Goal: Book appointment/travel/reservation

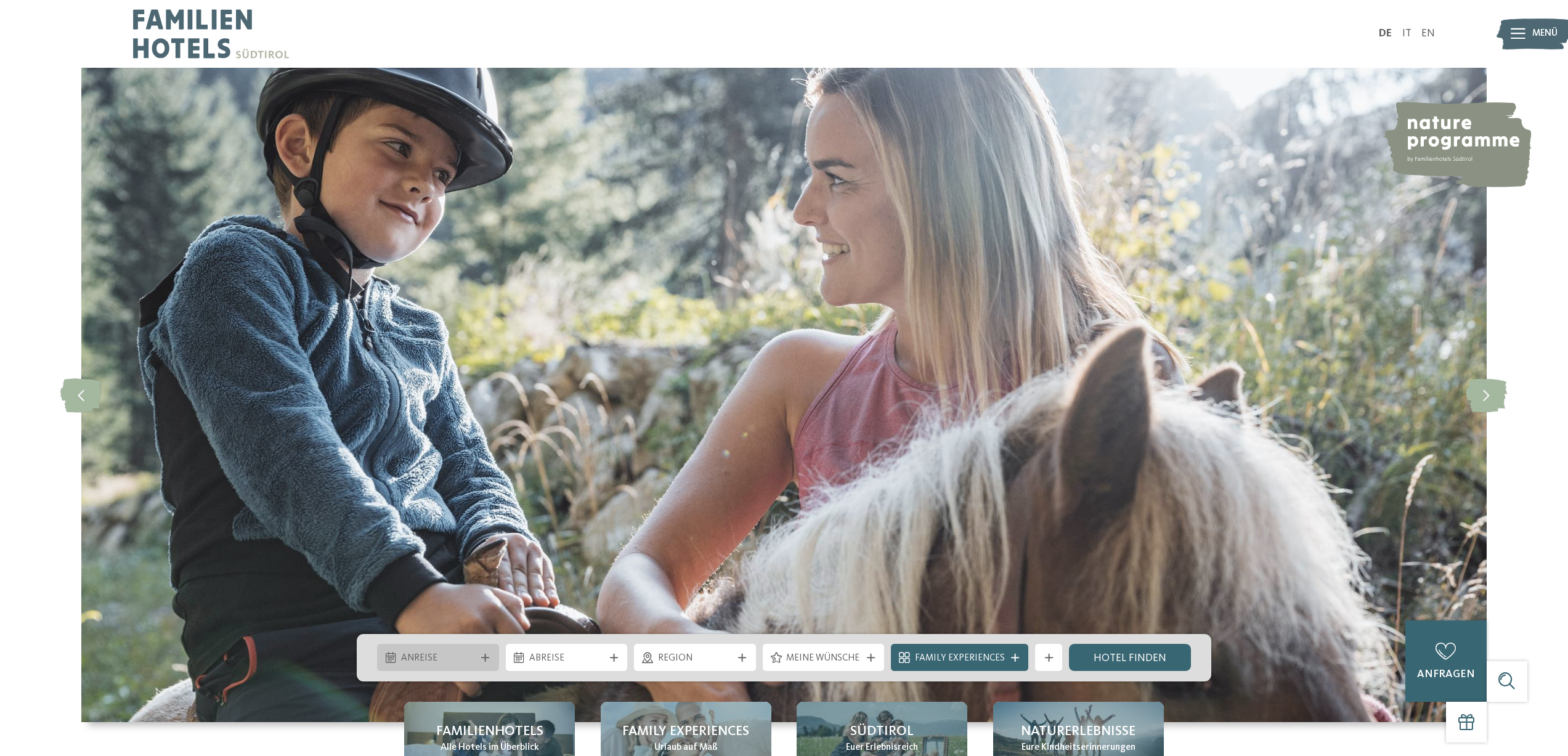
click at [492, 657] on div at bounding box center [485, 658] width 13 height 8
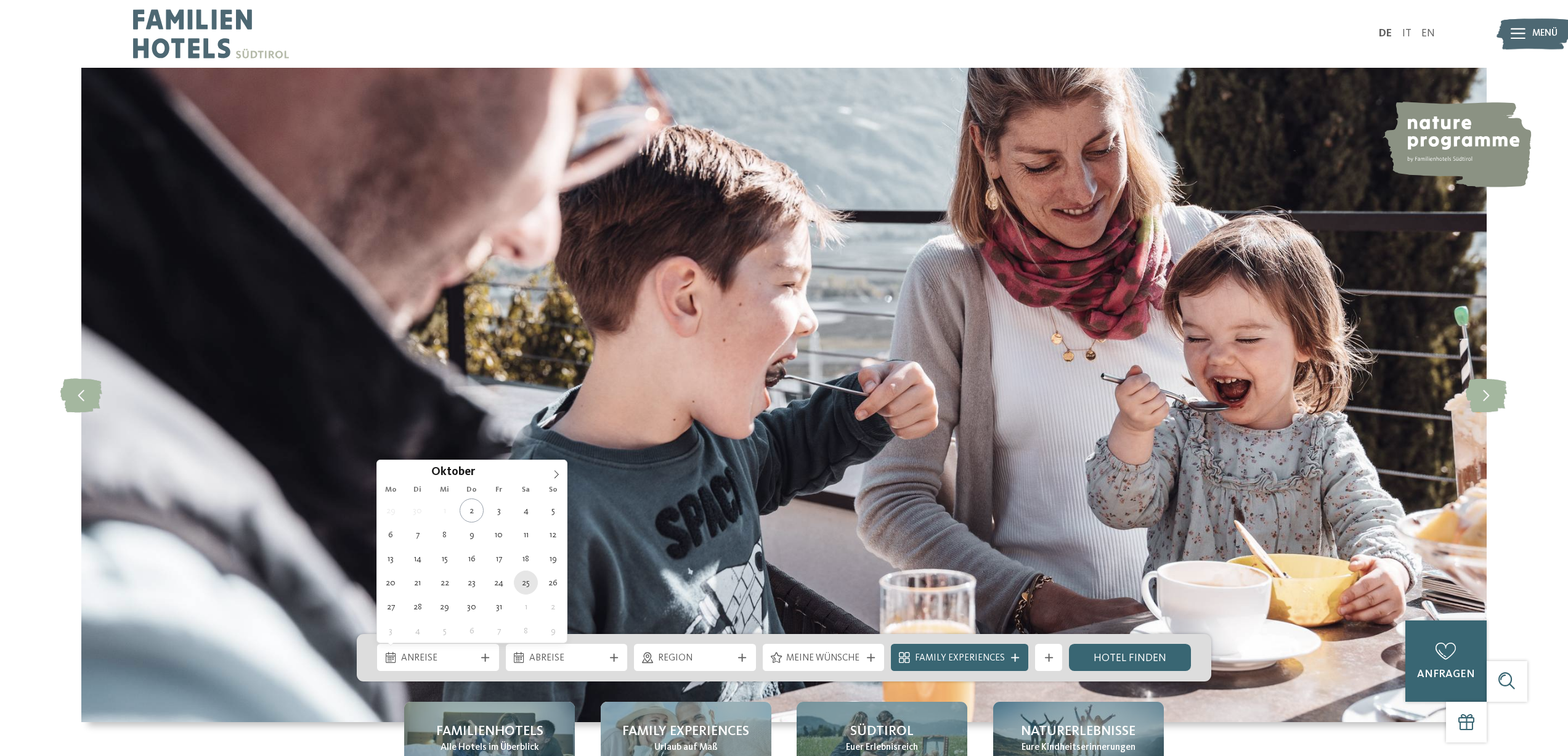
type div "[DATE]"
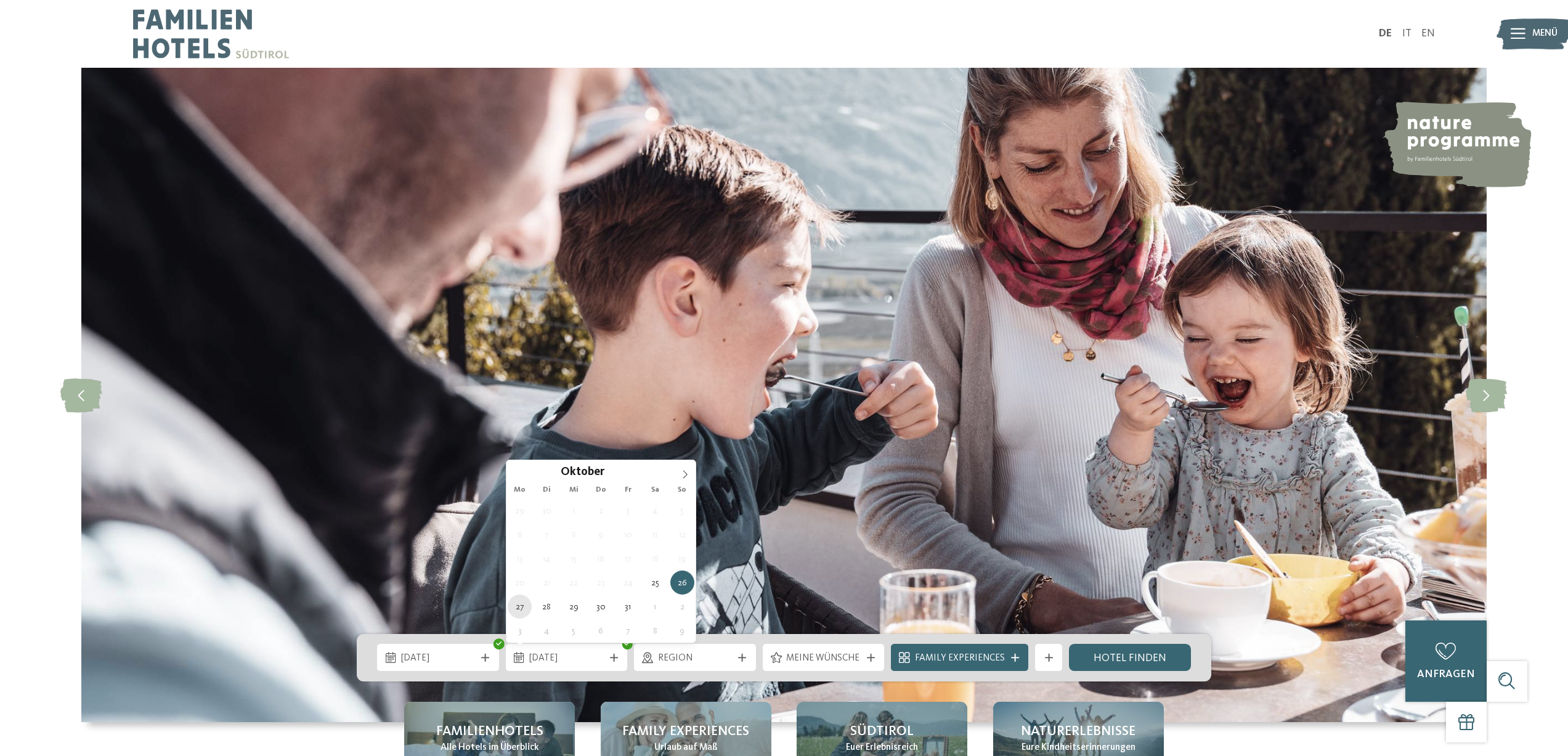
type div "[DATE]"
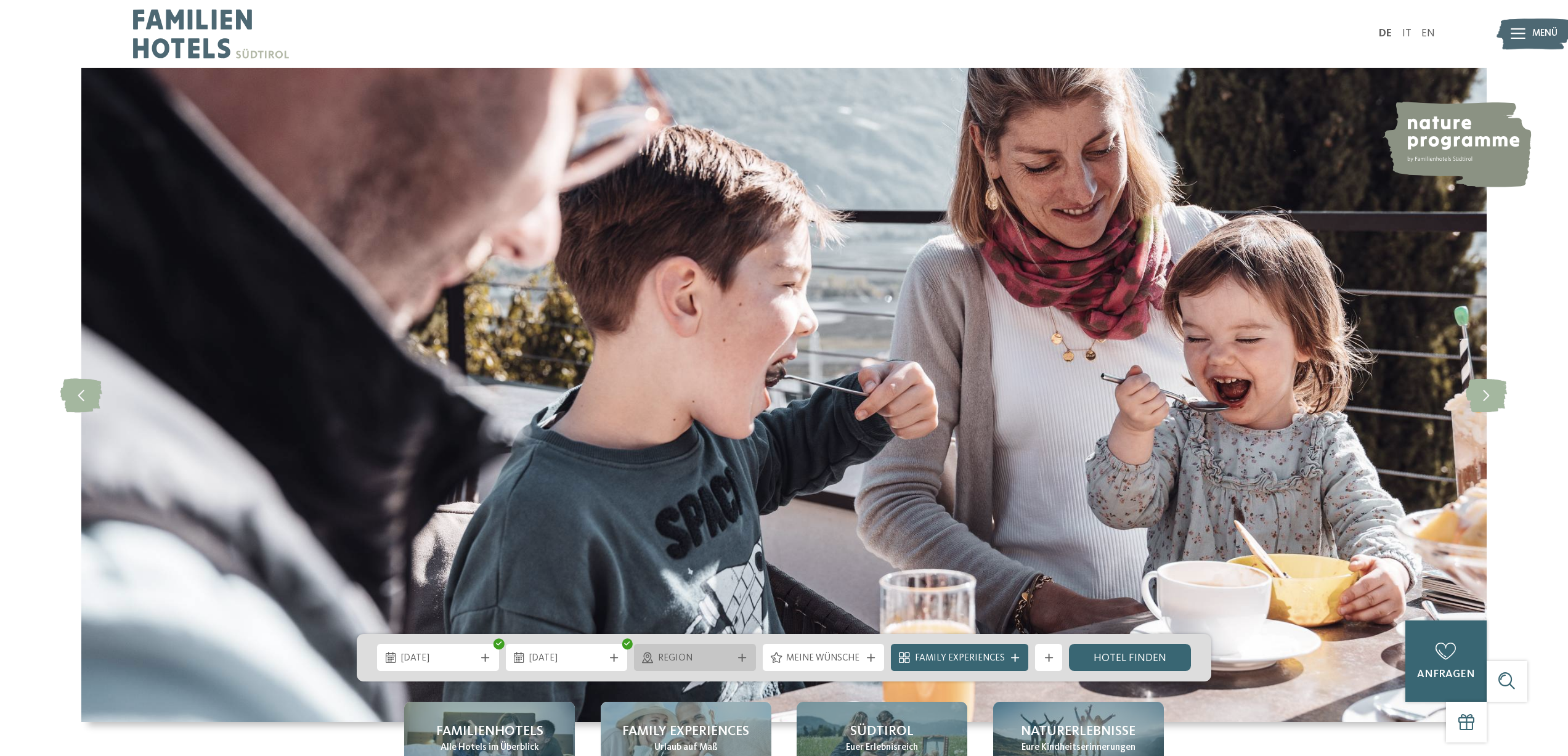
click at [737, 658] on div at bounding box center [742, 658] width 13 height 8
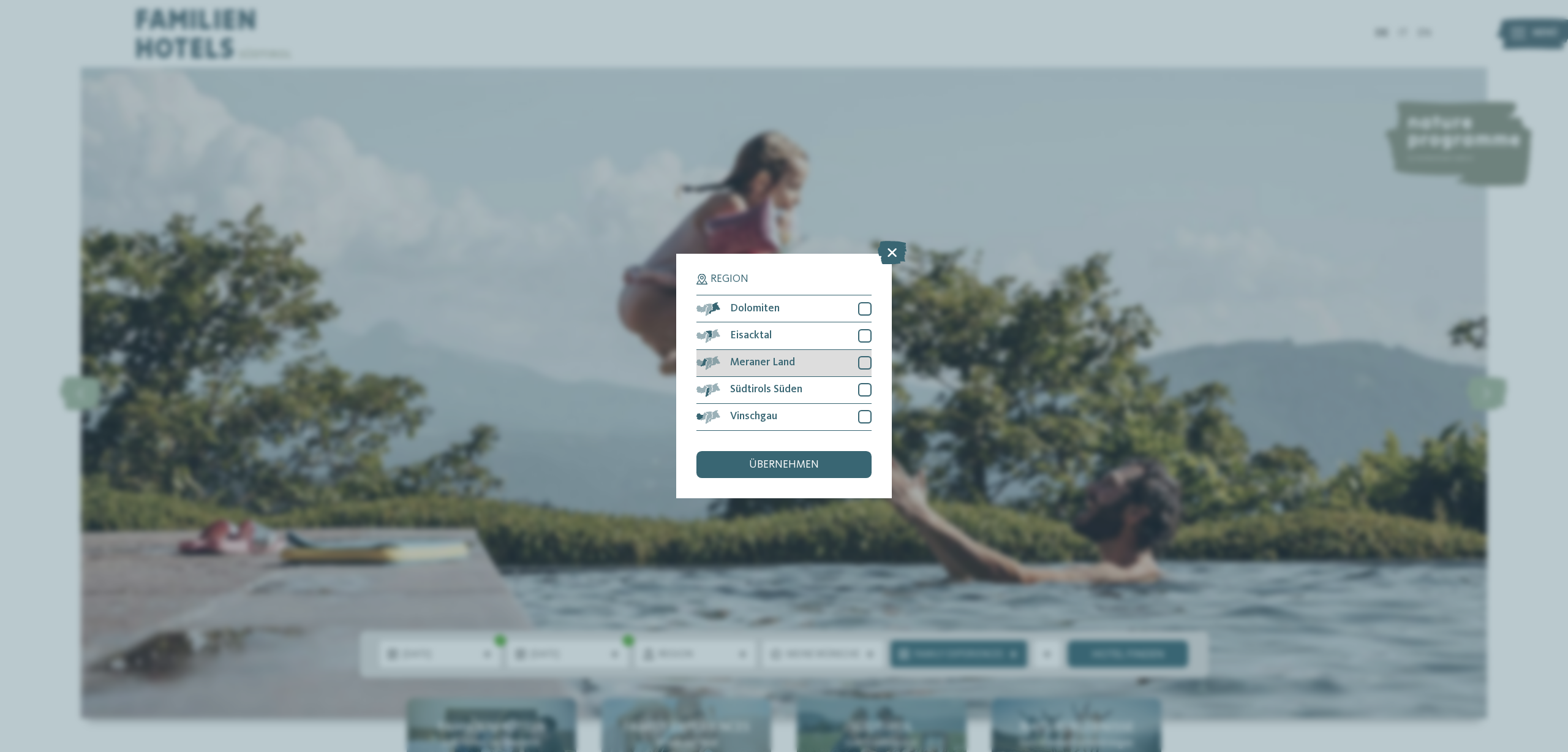
click at [866, 365] on div at bounding box center [864, 362] width 13 height 13
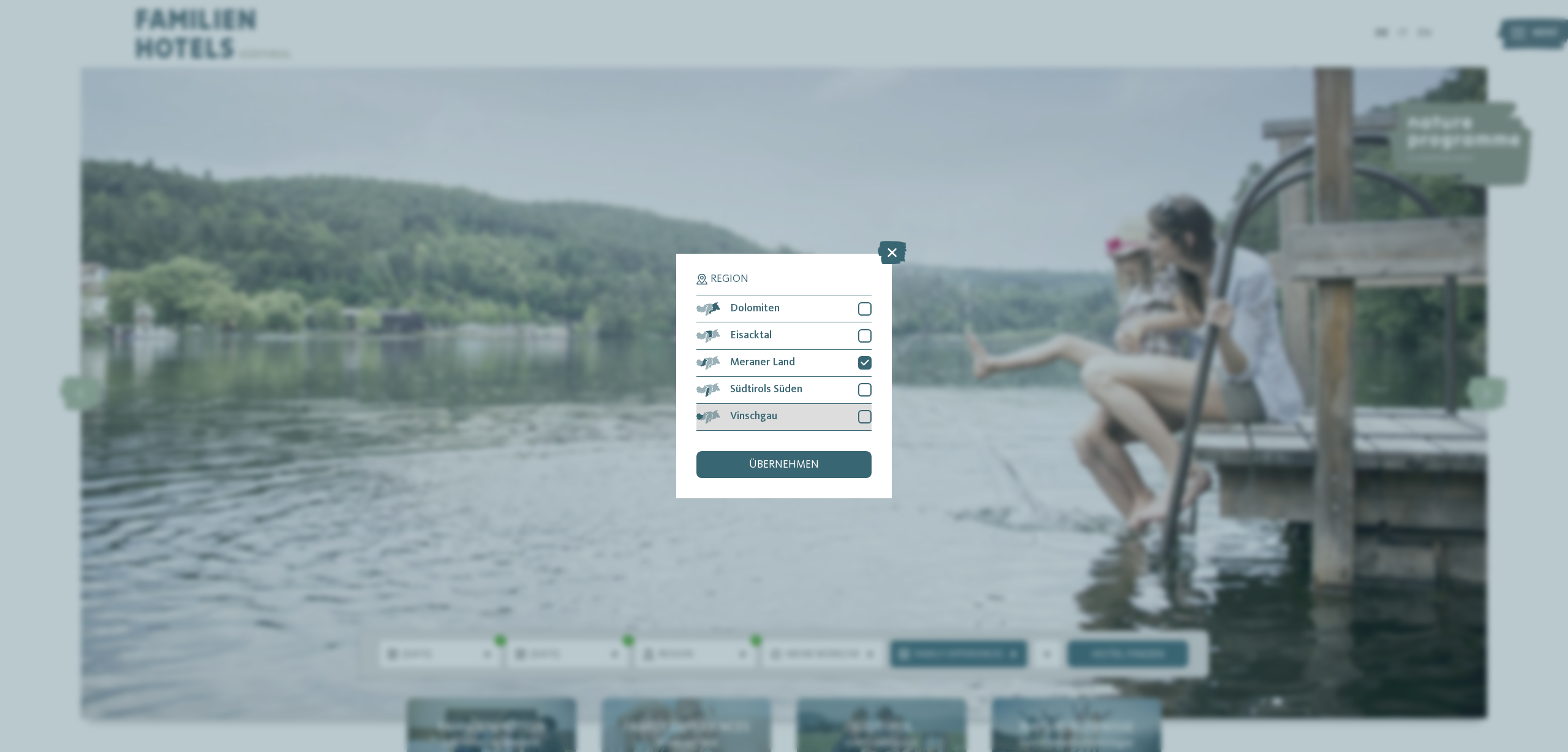
click at [860, 416] on div at bounding box center [864, 416] width 13 height 13
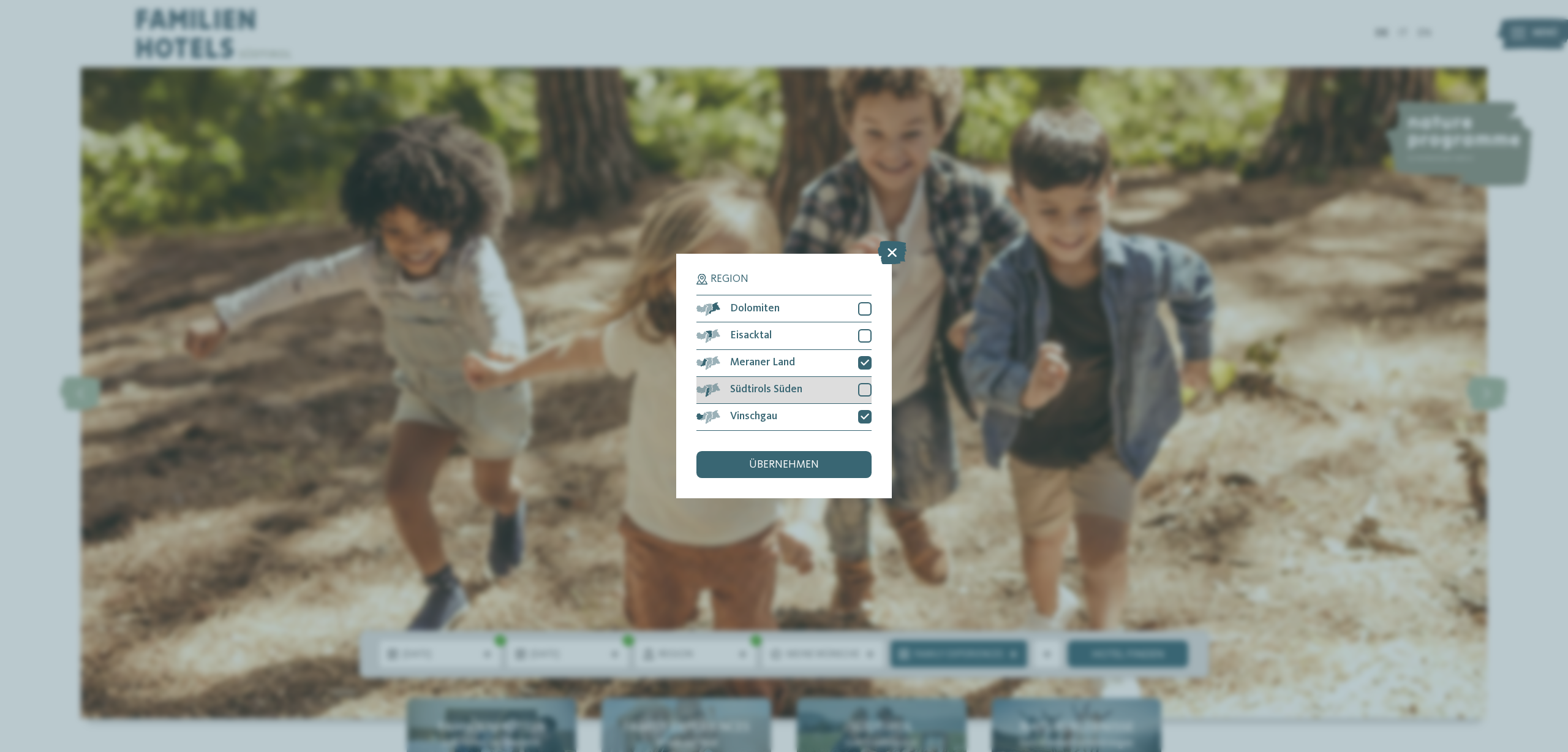
click at [867, 390] on div at bounding box center [864, 389] width 13 height 13
click at [788, 461] on span "übernehmen" at bounding box center [784, 465] width 70 height 11
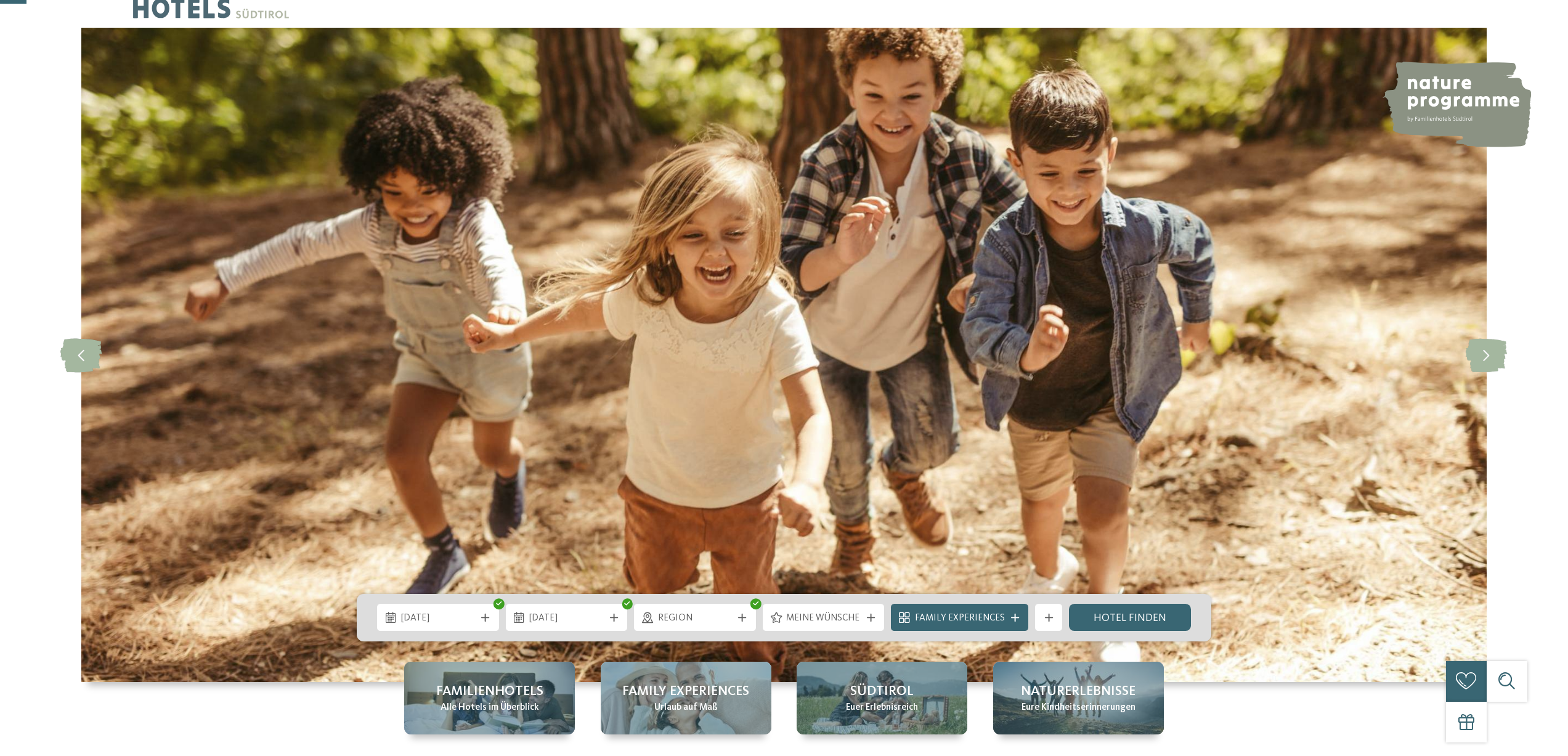
scroll to position [123, 0]
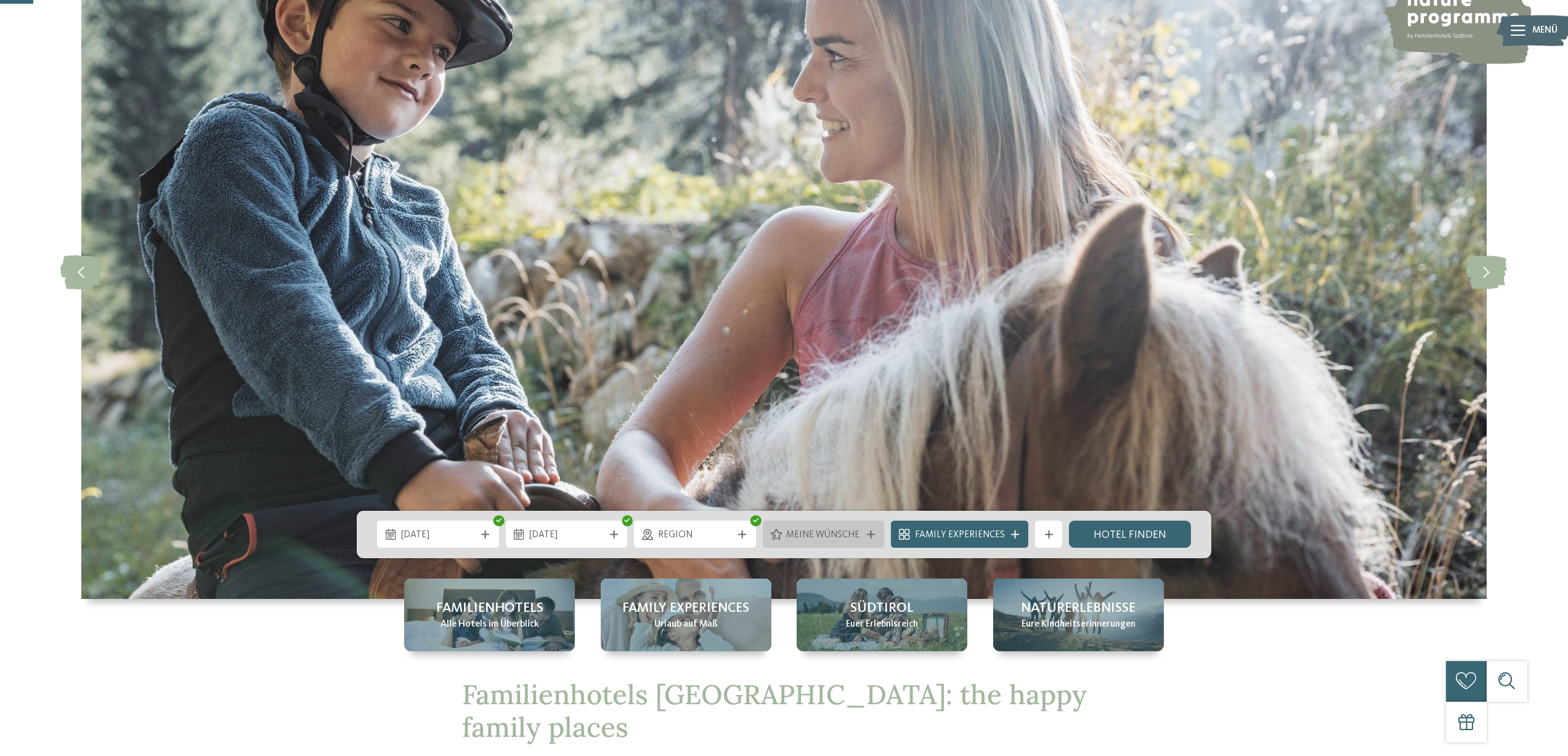
click at [871, 531] on icon at bounding box center [870, 534] width 8 height 8
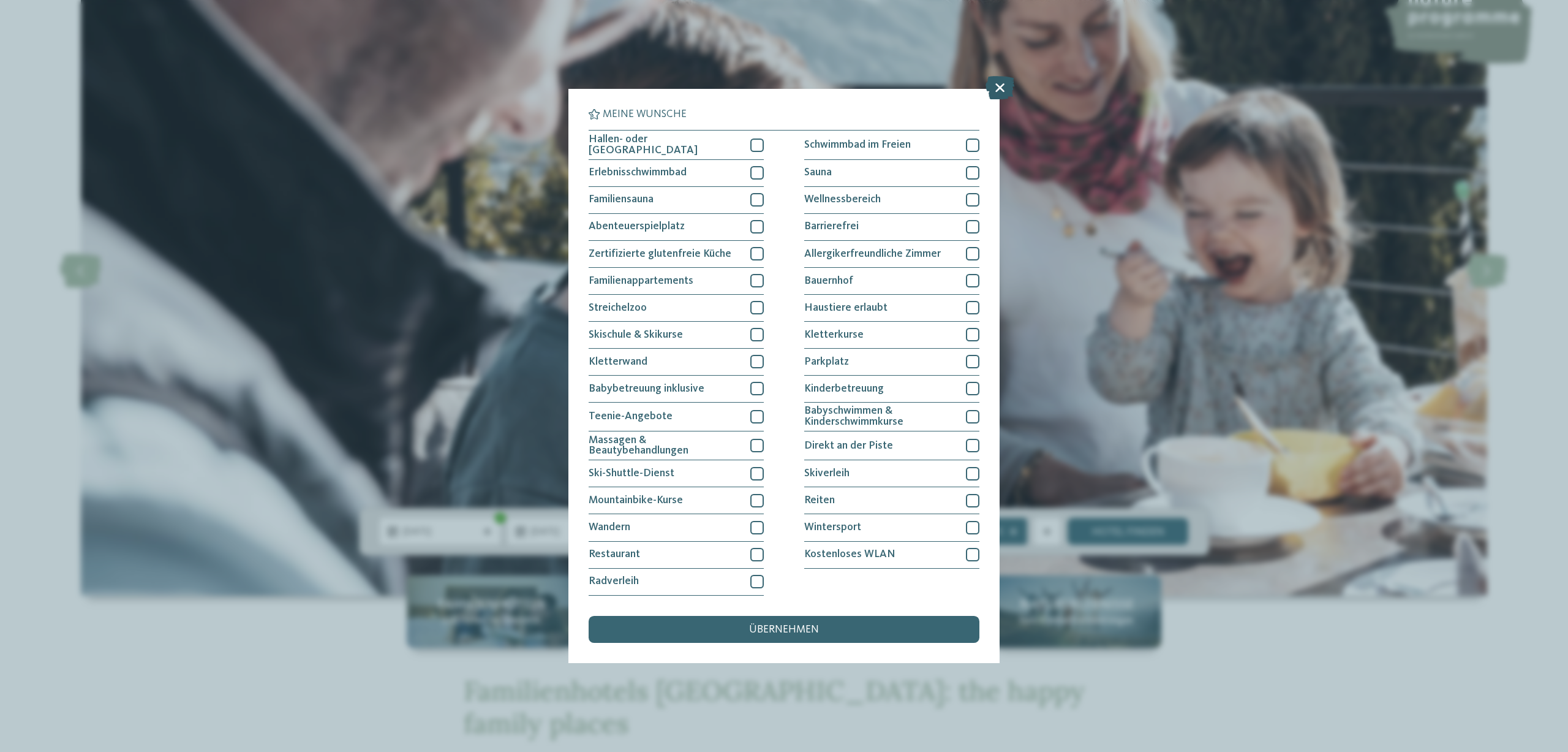
click at [998, 86] on icon at bounding box center [1000, 88] width 29 height 23
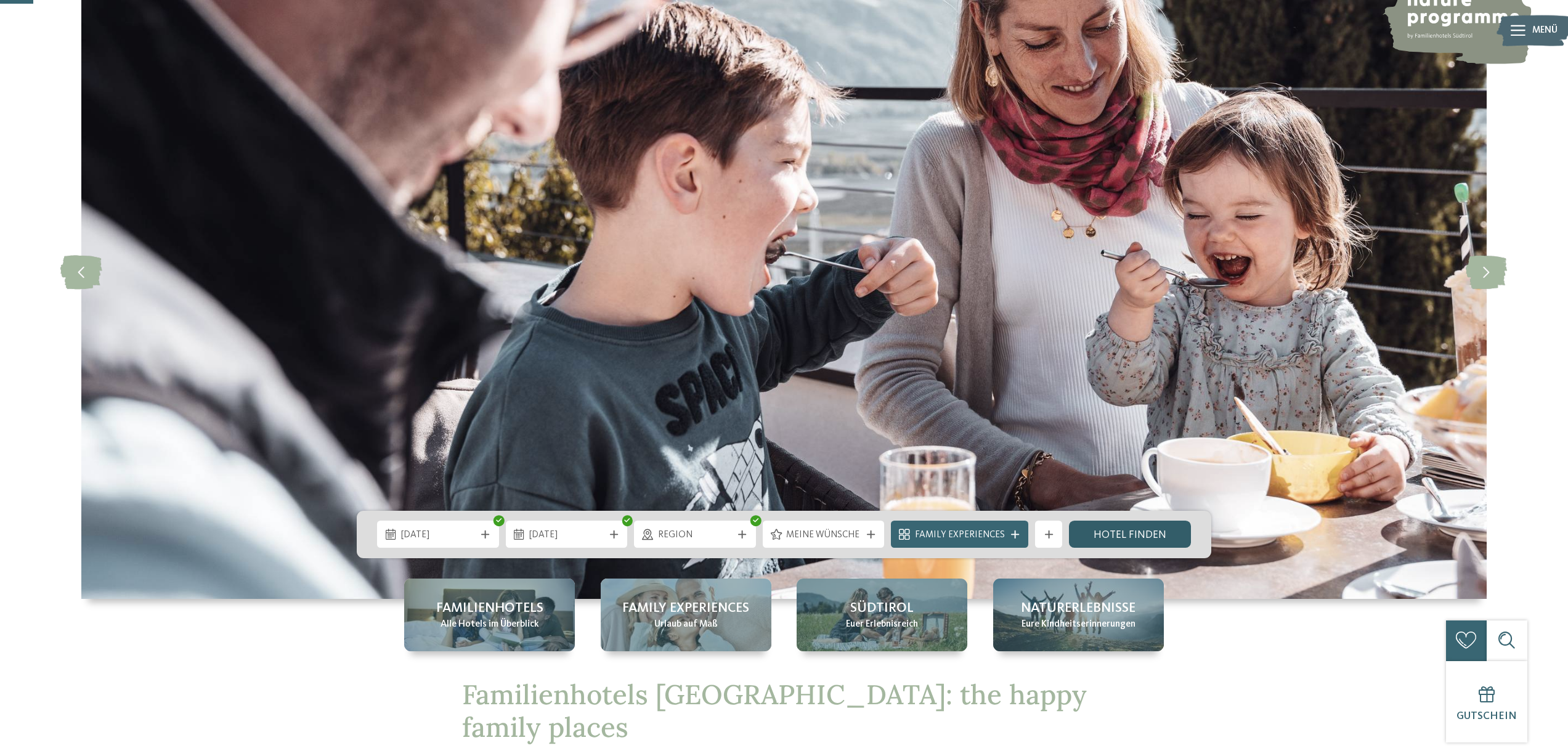
click at [1141, 535] on link "Hotel finden" at bounding box center [1129, 534] width 122 height 27
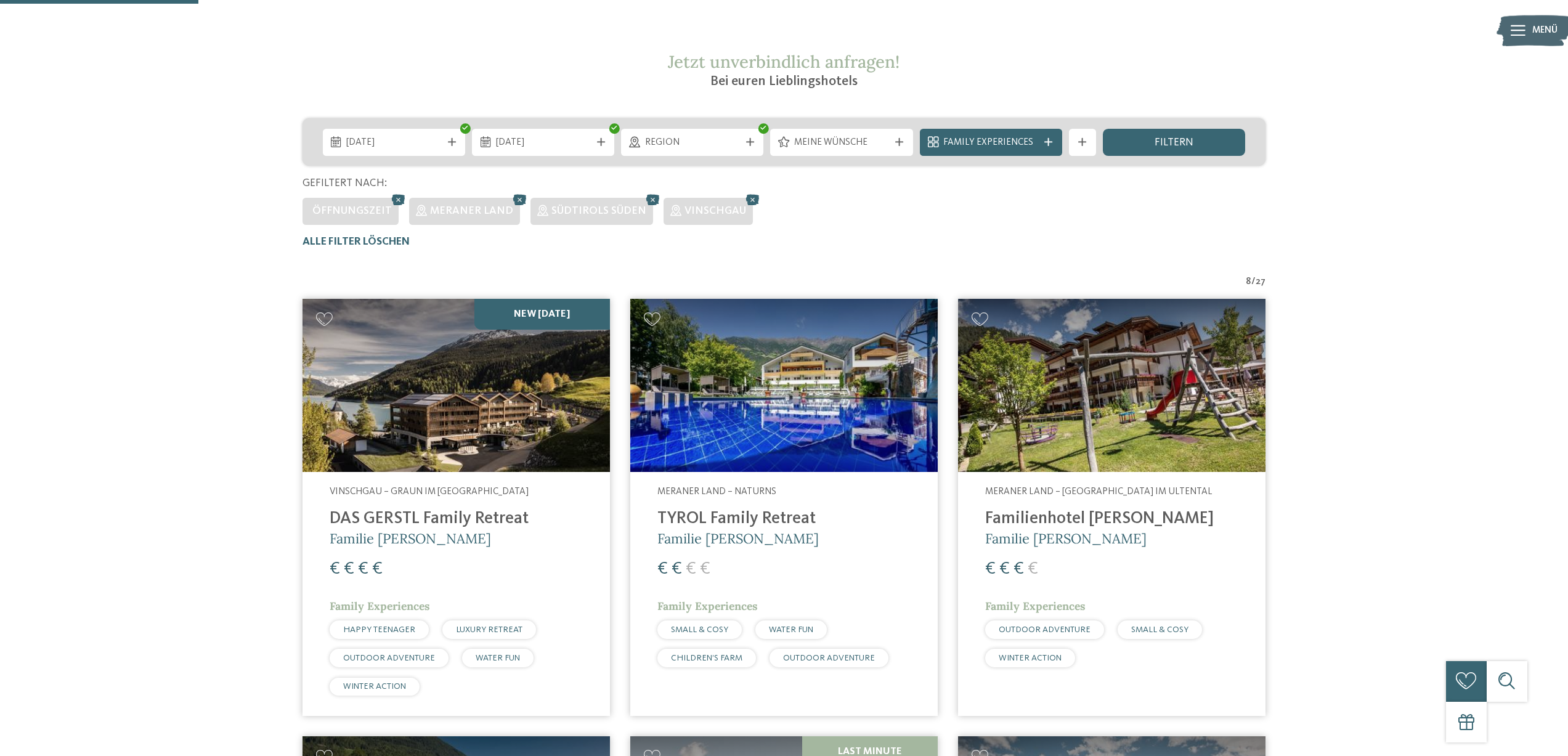
scroll to position [205, 0]
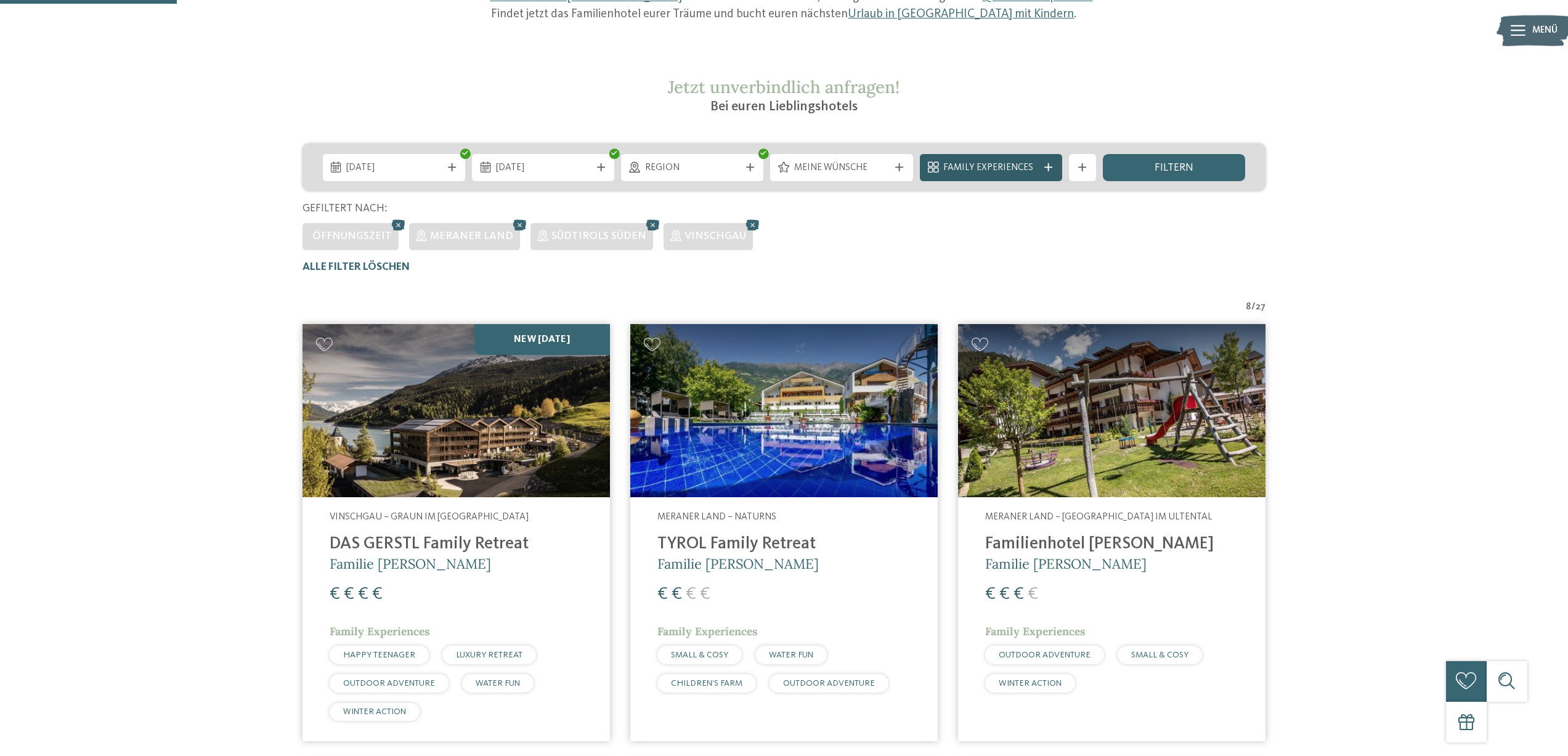
click at [1051, 168] on icon at bounding box center [1048, 167] width 8 height 8
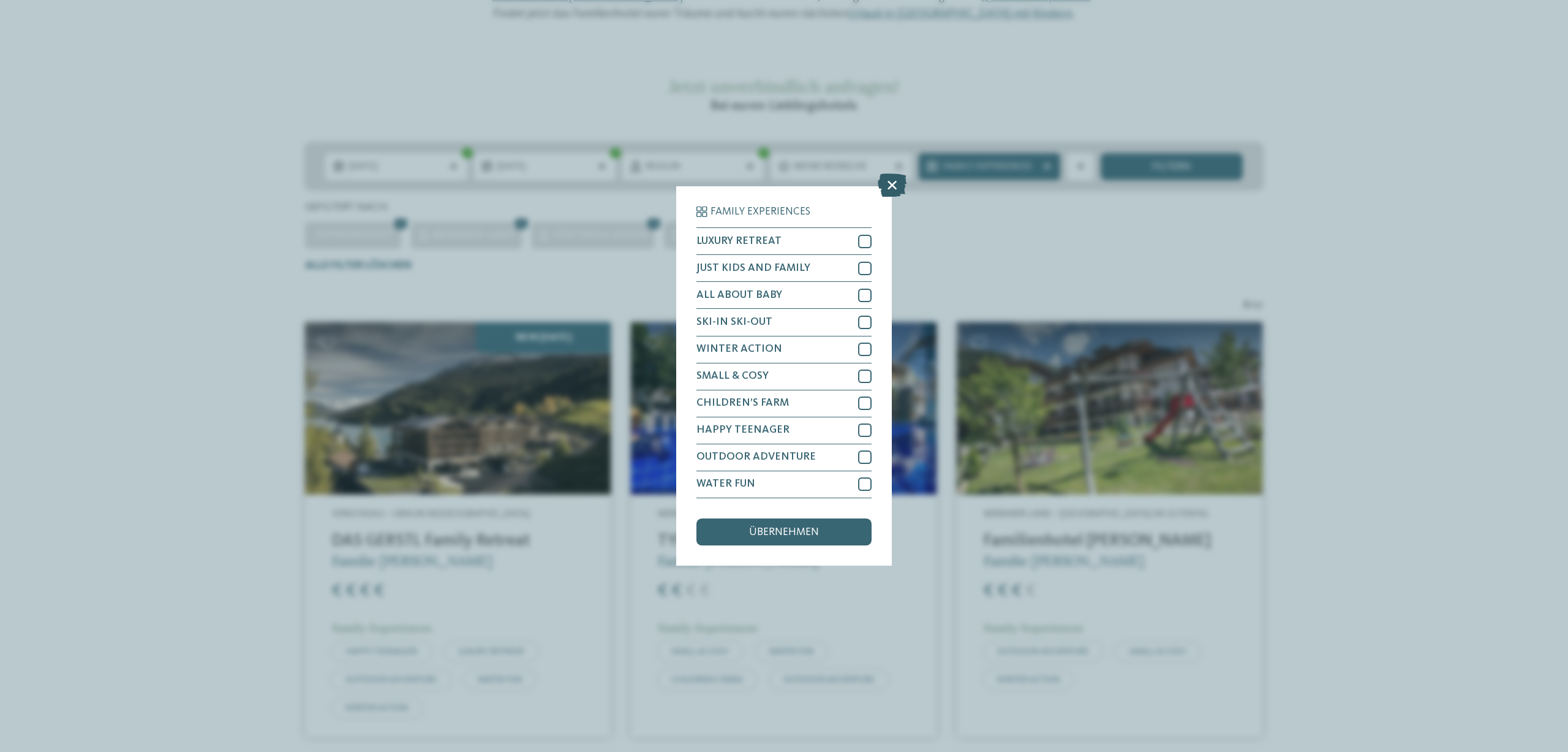
click at [896, 182] on icon at bounding box center [893, 185] width 29 height 23
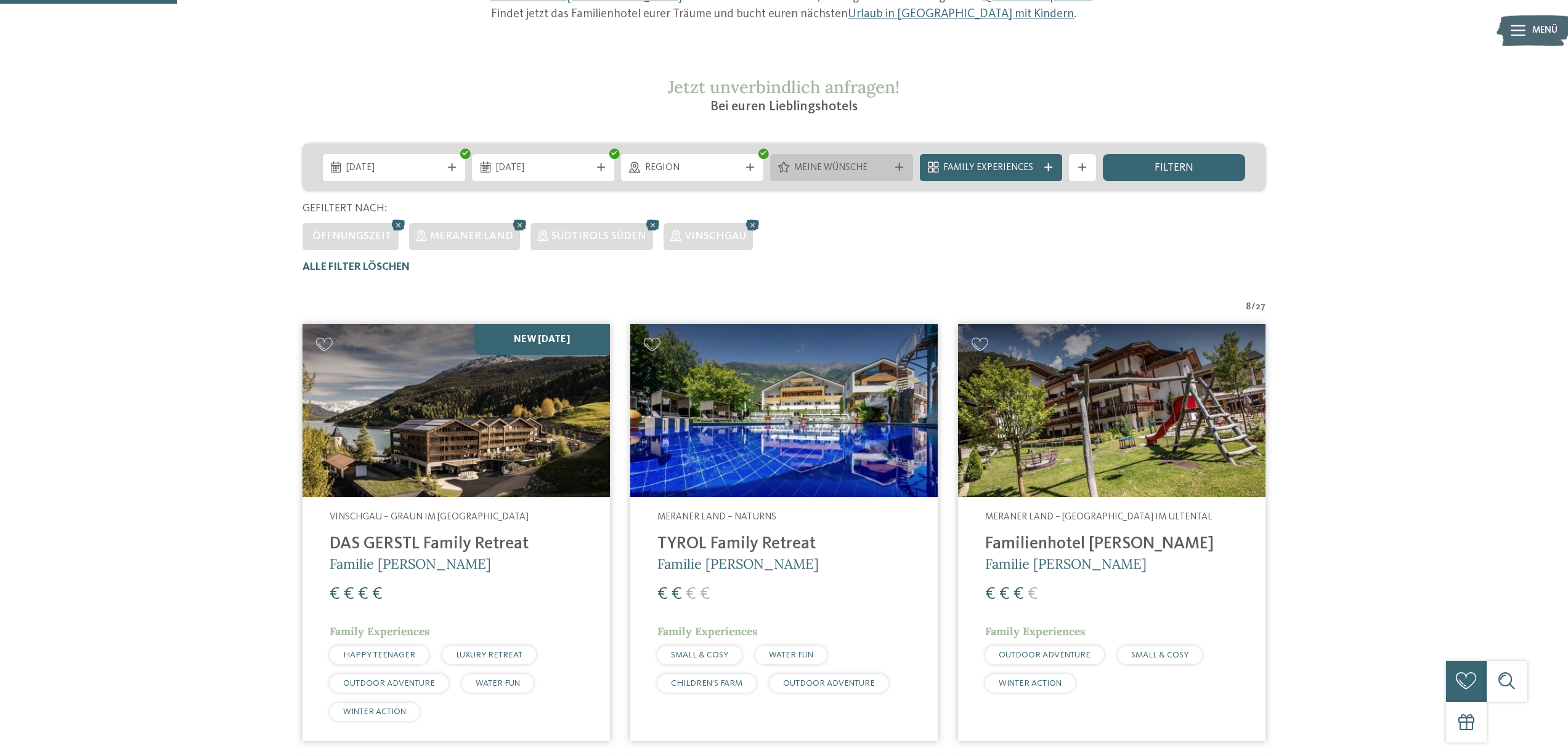
click at [901, 165] on icon at bounding box center [899, 167] width 8 height 8
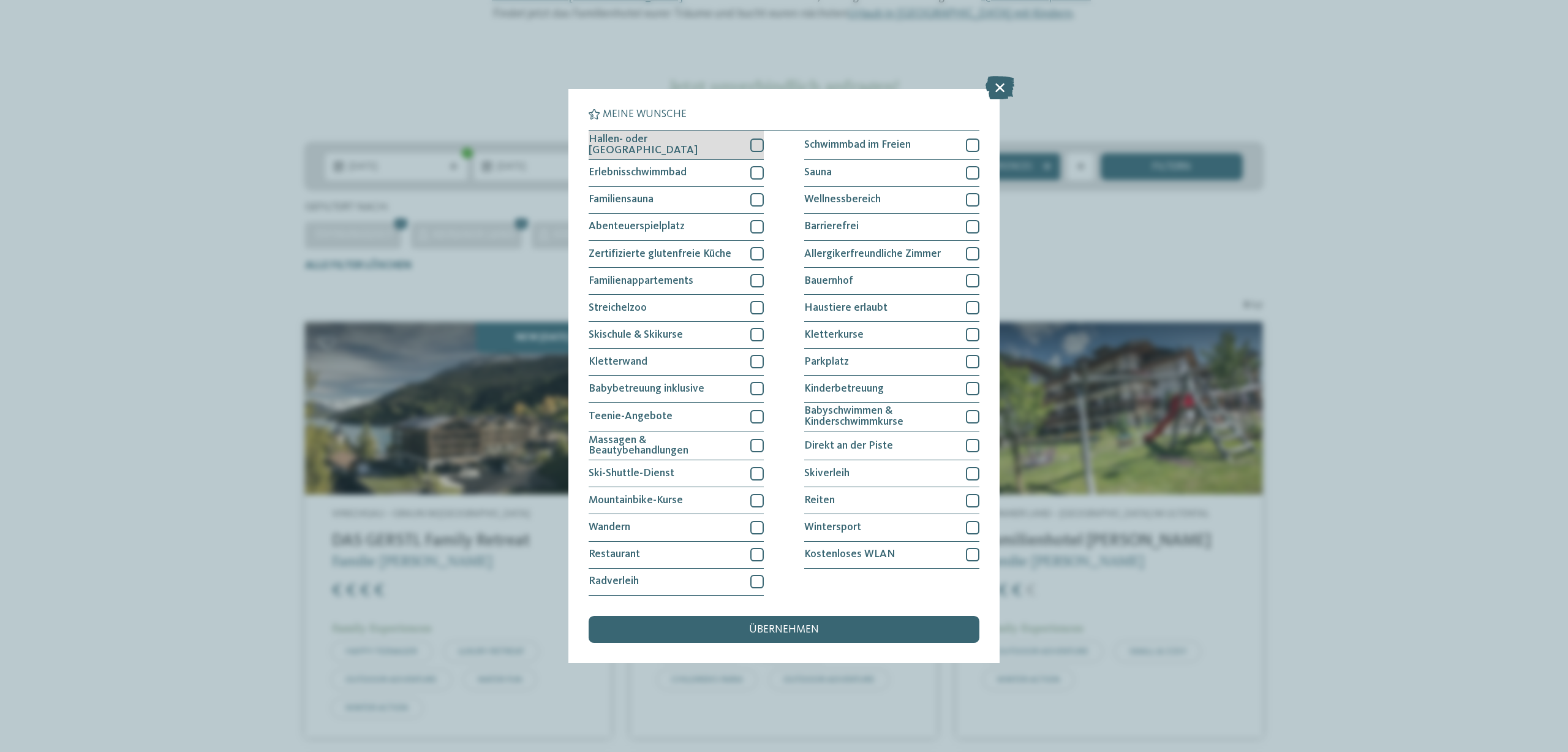
click at [757, 145] on div at bounding box center [757, 145] width 13 height 13
click at [755, 583] on div at bounding box center [757, 581] width 13 height 13
click at [757, 229] on div at bounding box center [757, 226] width 13 height 13
click at [784, 625] on span "übernehmen" at bounding box center [784, 630] width 70 height 11
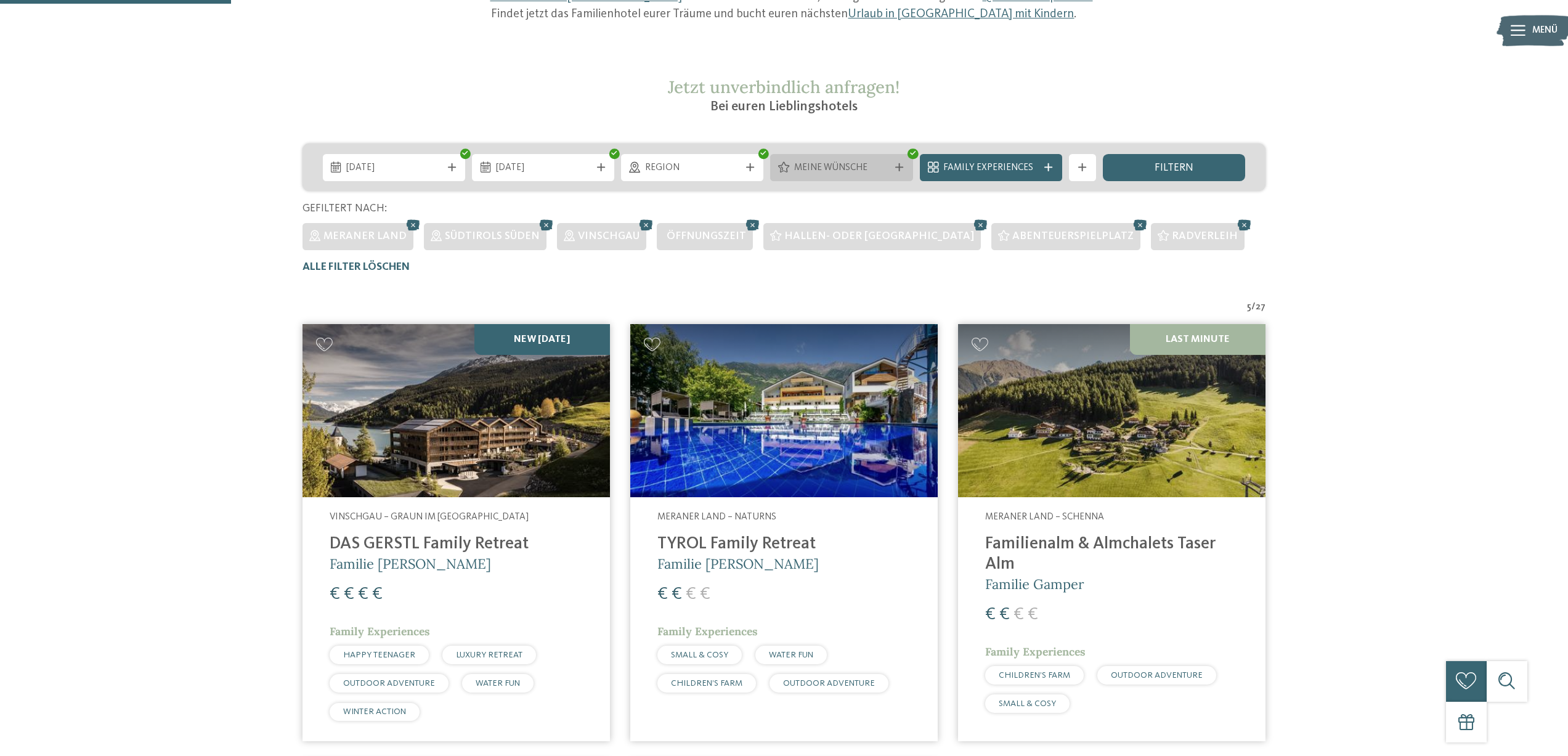
click at [896, 167] on icon at bounding box center [899, 167] width 8 height 8
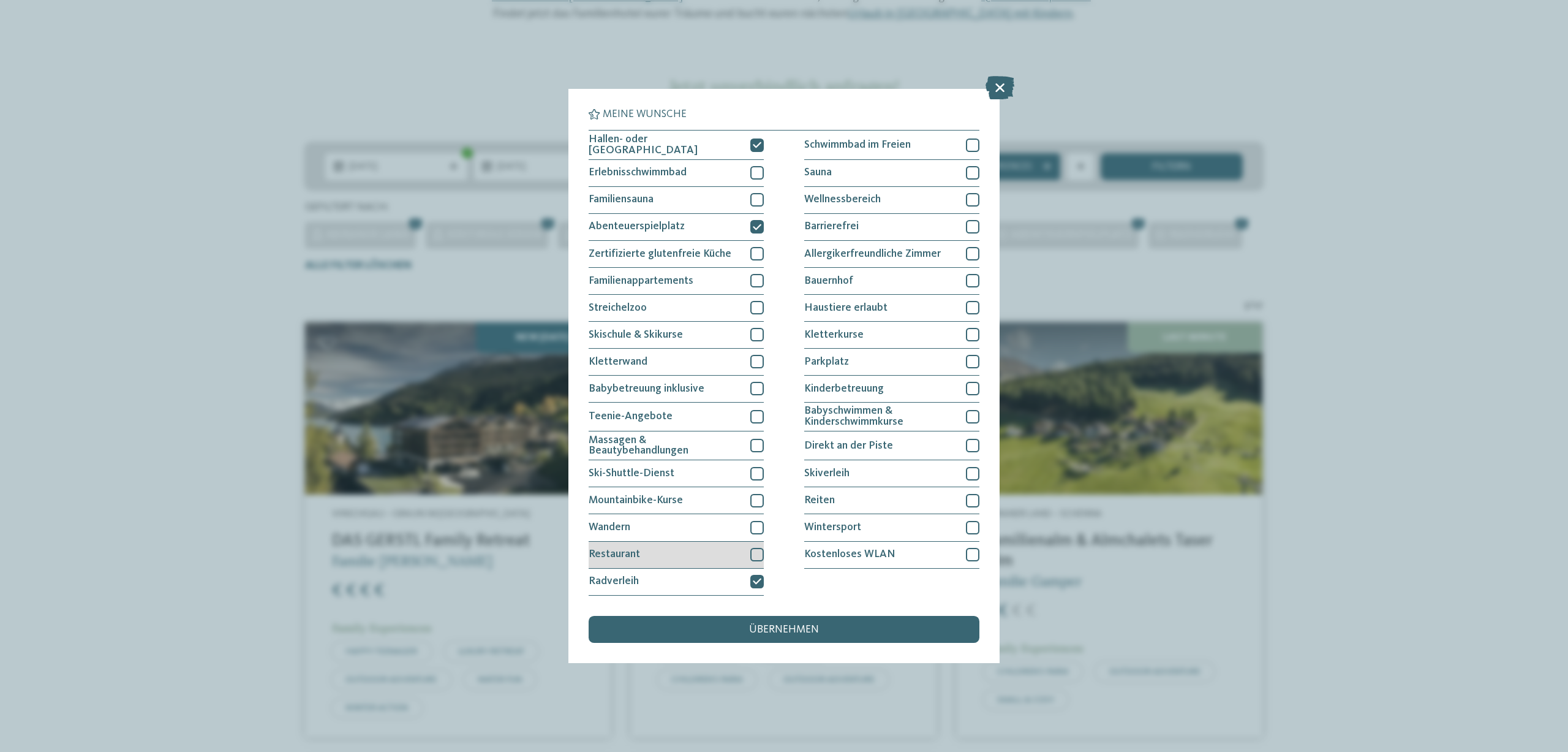
click at [757, 553] on div at bounding box center [757, 554] width 13 height 13
click at [765, 625] on span "übernehmen" at bounding box center [784, 630] width 70 height 11
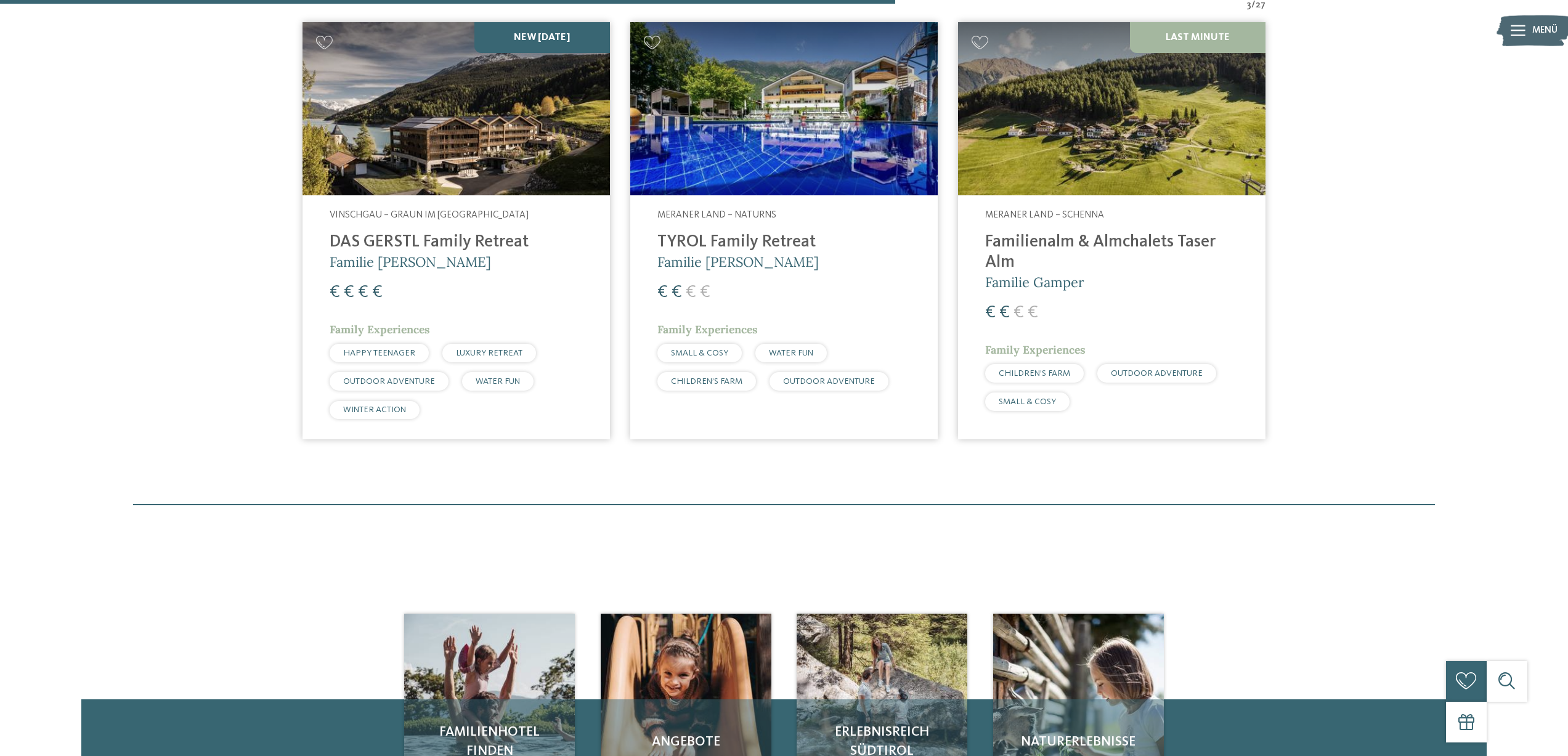
scroll to position [486, 0]
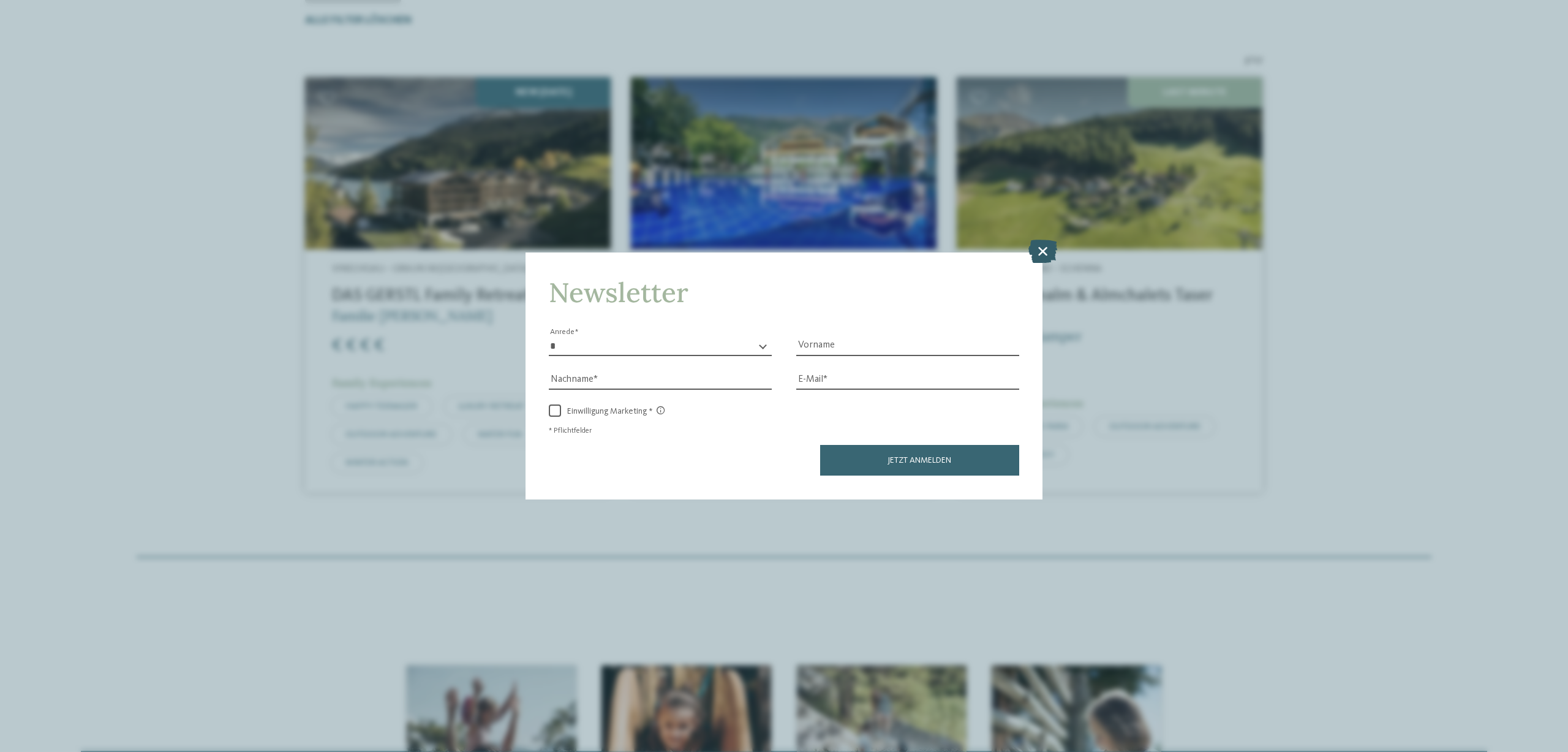
click at [1041, 248] on icon at bounding box center [1043, 251] width 29 height 23
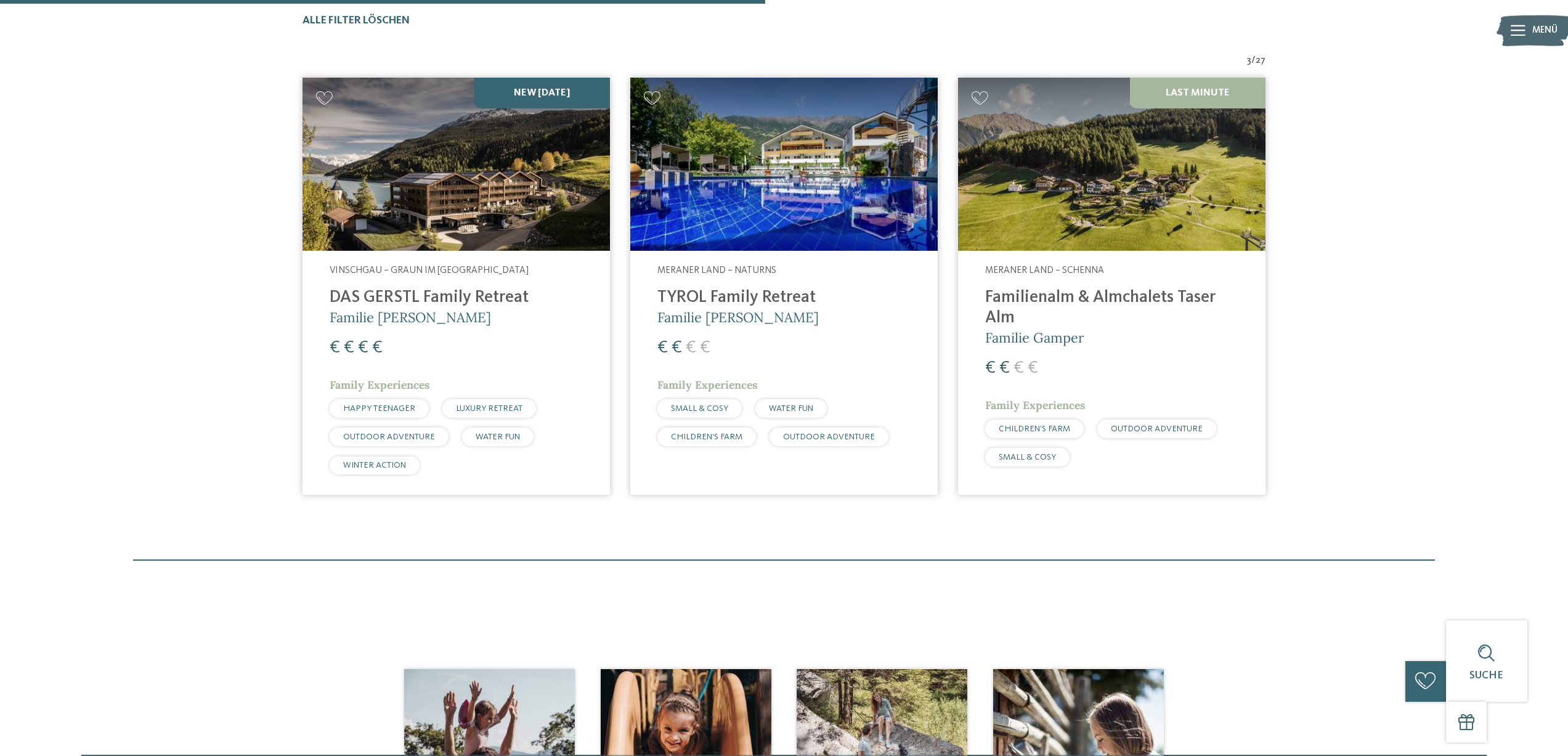
click at [739, 295] on h4 "TYROL Family Retreat" at bounding box center [784, 298] width 253 height 20
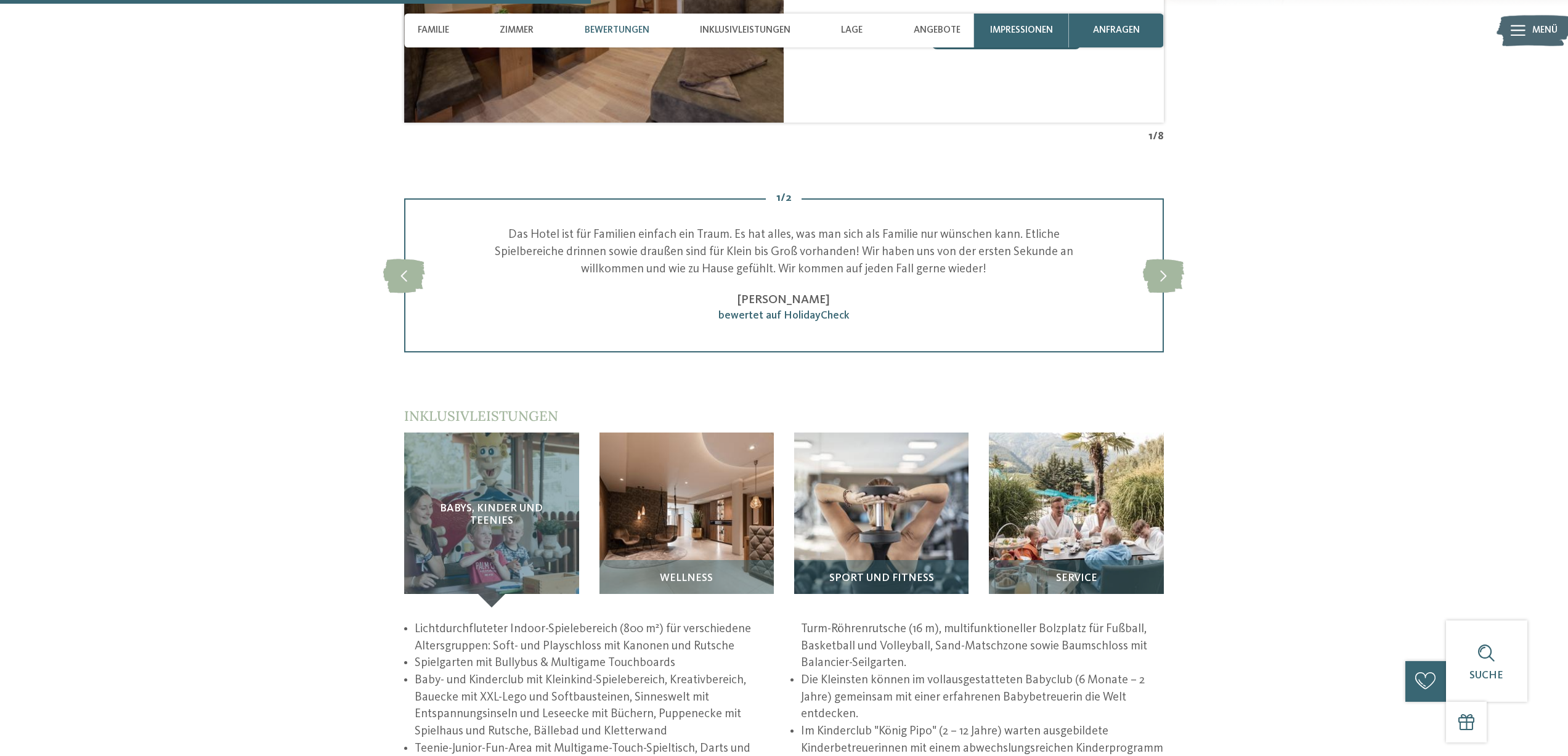
scroll to position [1664, 0]
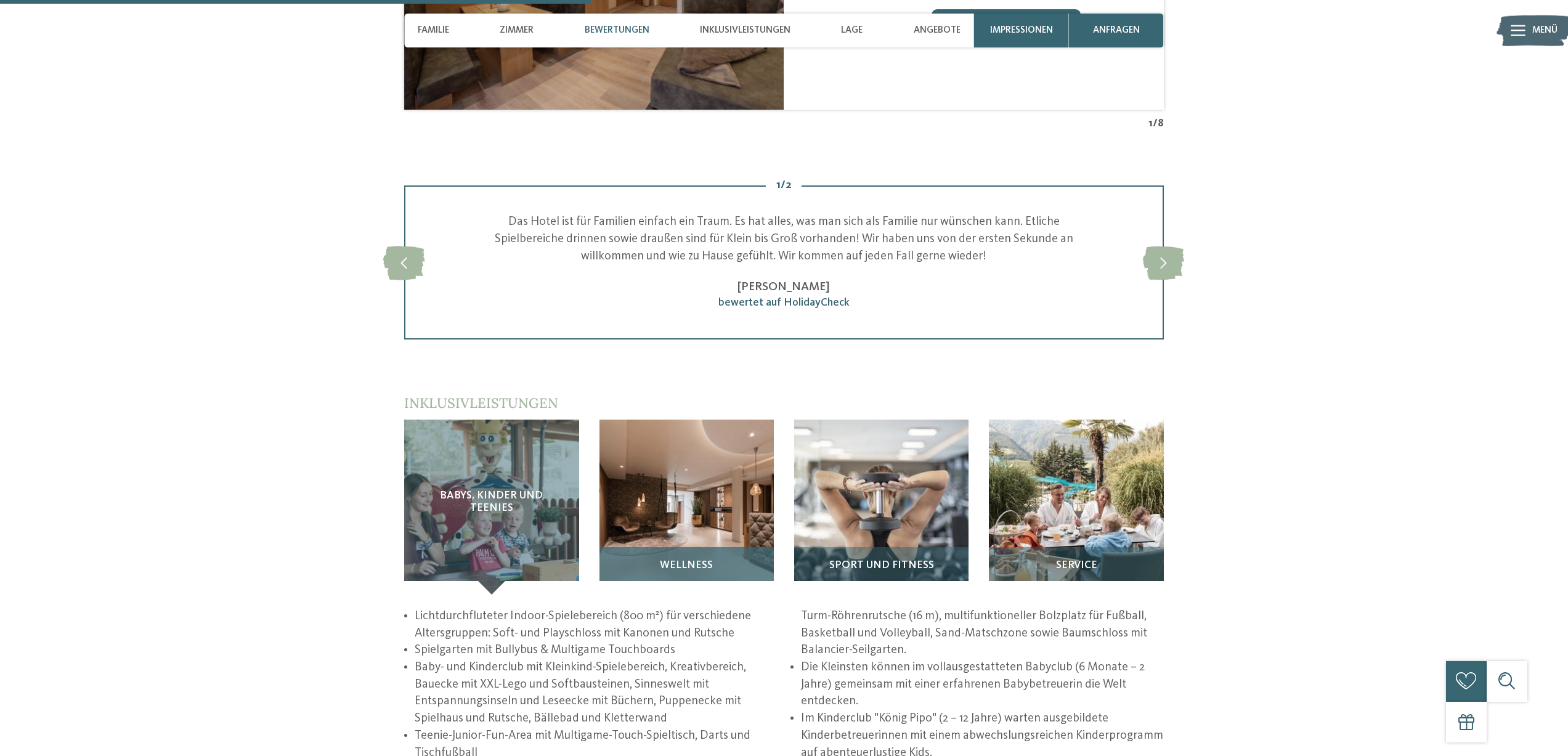
click at [692, 560] on span "Wellness" at bounding box center [686, 565] width 53 height 11
